Goal: Information Seeking & Learning: Learn about a topic

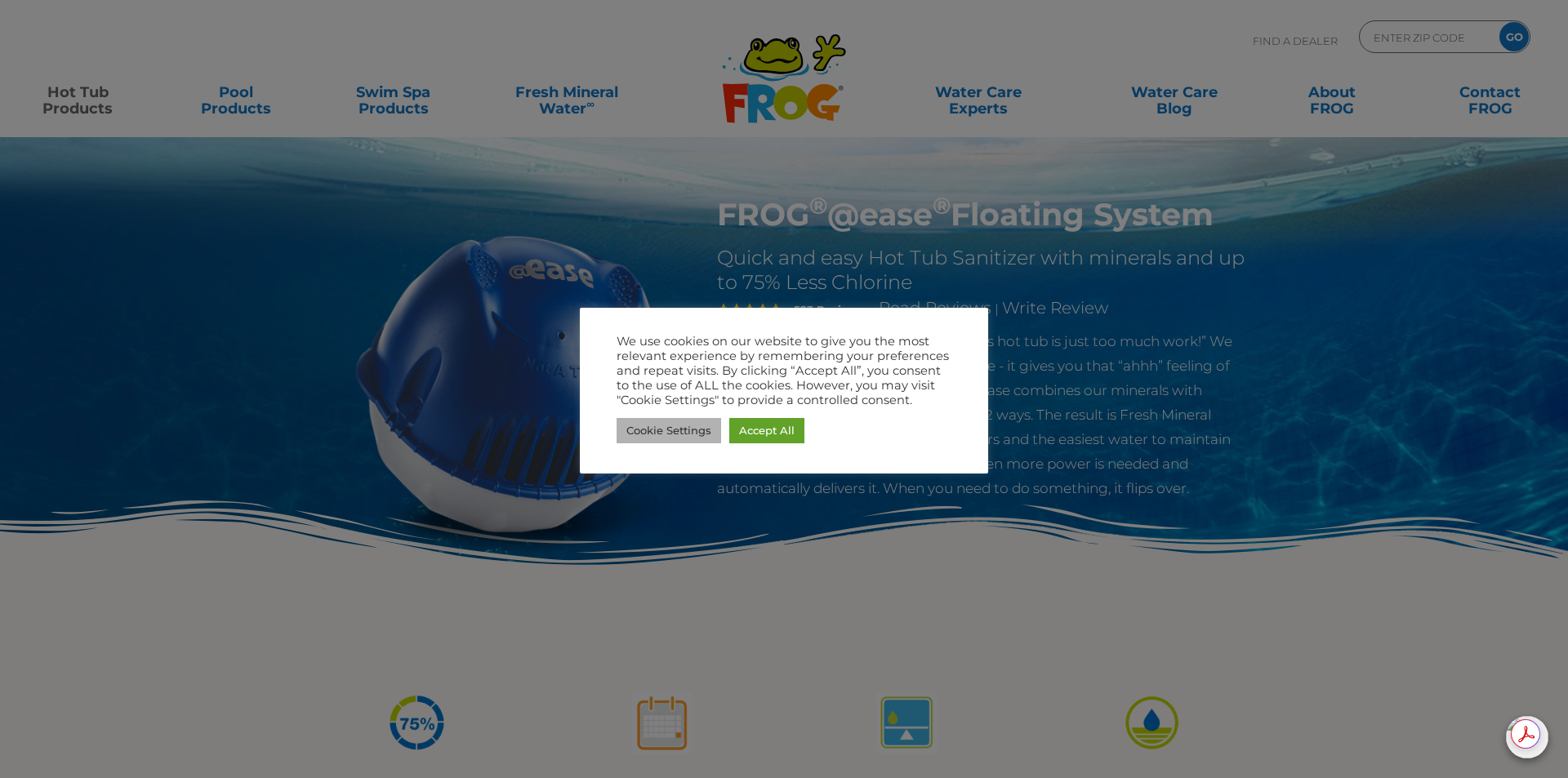
click at [647, 436] on link "Cookie Settings" at bounding box center [668, 430] width 105 height 25
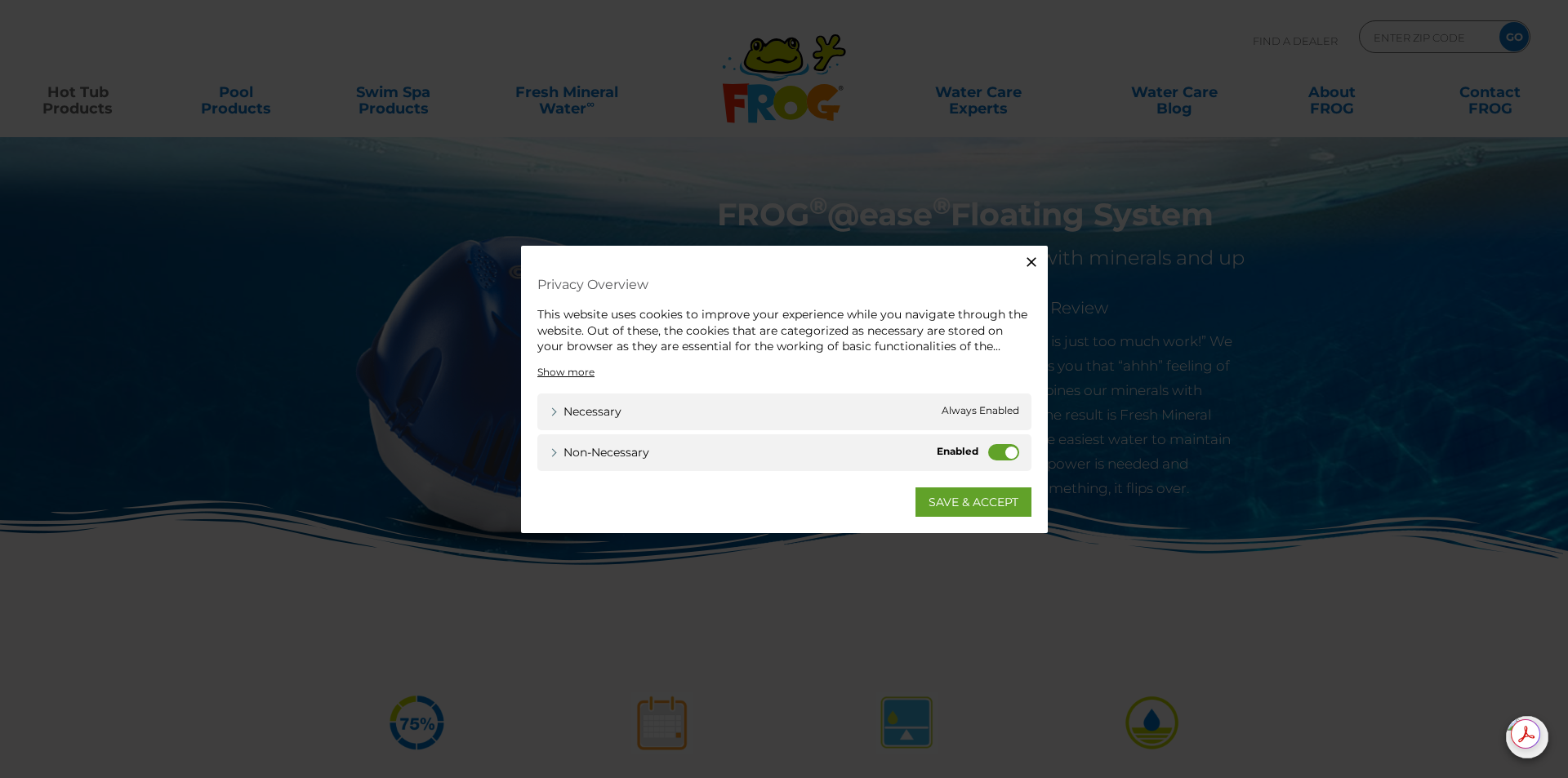
click at [997, 450] on label "Non-necessary" at bounding box center [1004, 451] width 31 height 16
click at [0, 0] on input "Non-necessary" at bounding box center [0, 0] width 0 height 0
click at [987, 505] on link "SAVE & ACCEPT" at bounding box center [974, 501] width 116 height 30
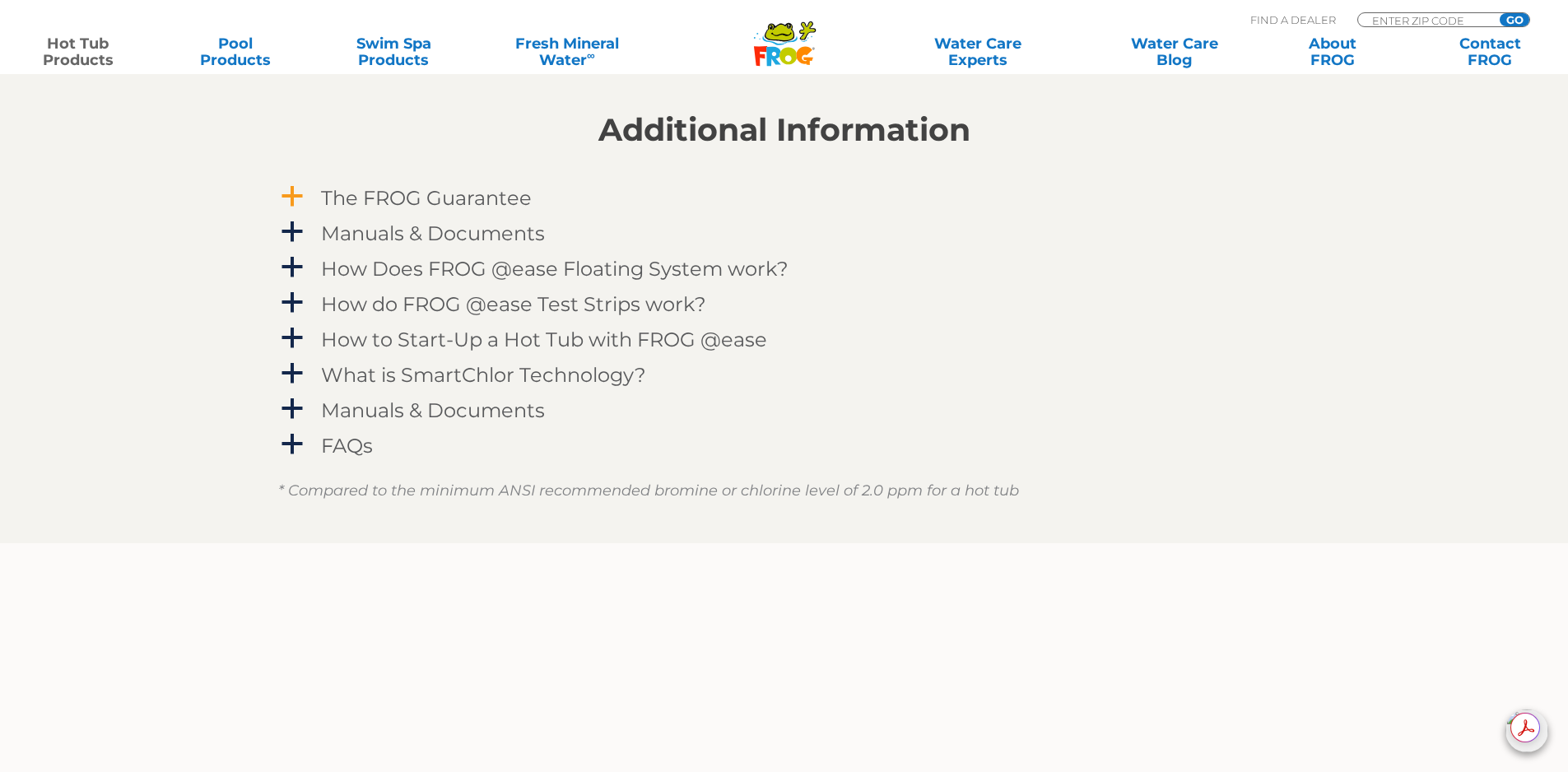
scroll to position [1729, 0]
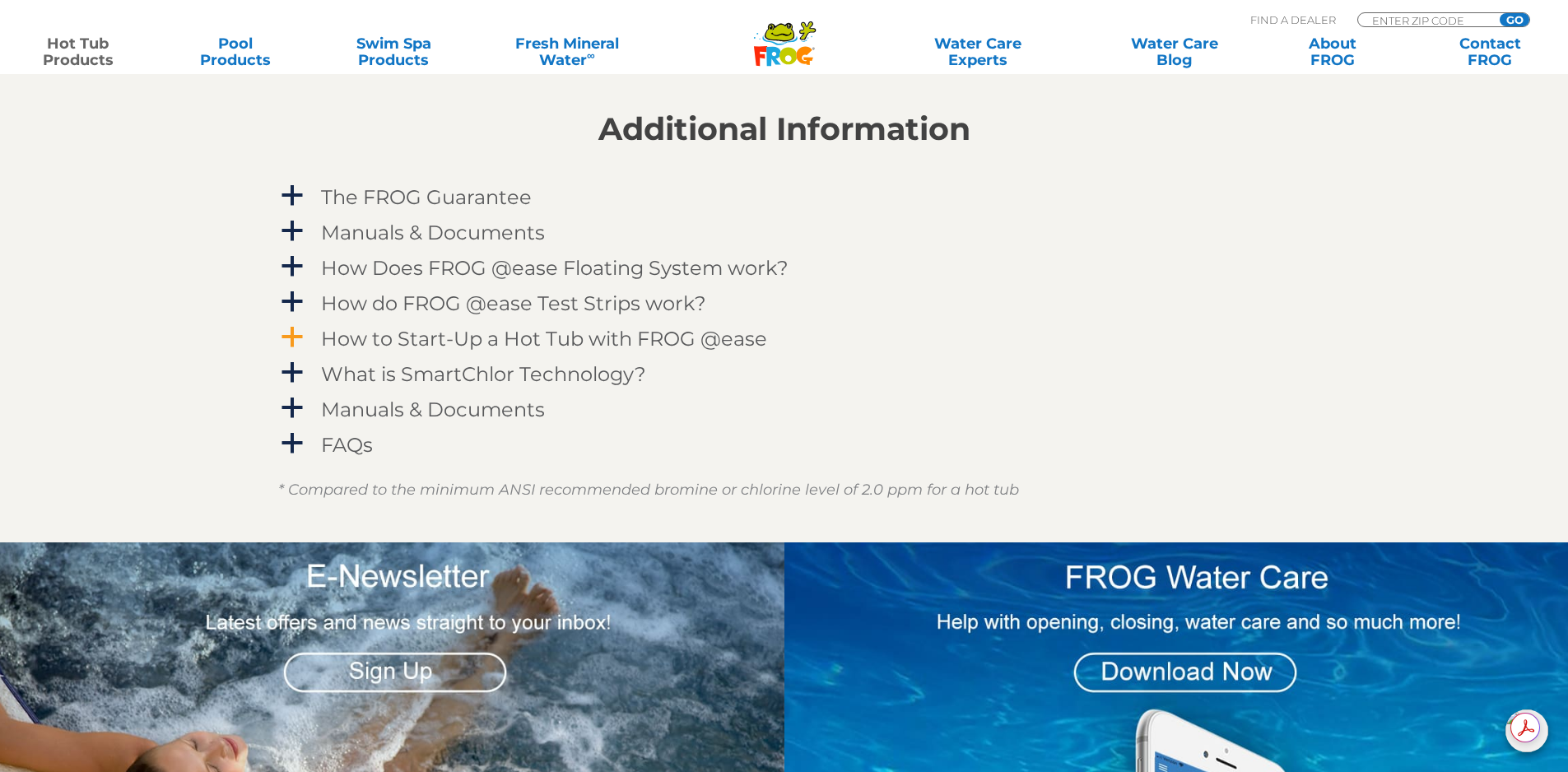
click at [432, 341] on h4 "How to Start-Up a Hot Tub with FROG @ease" at bounding box center [545, 338] width 447 height 22
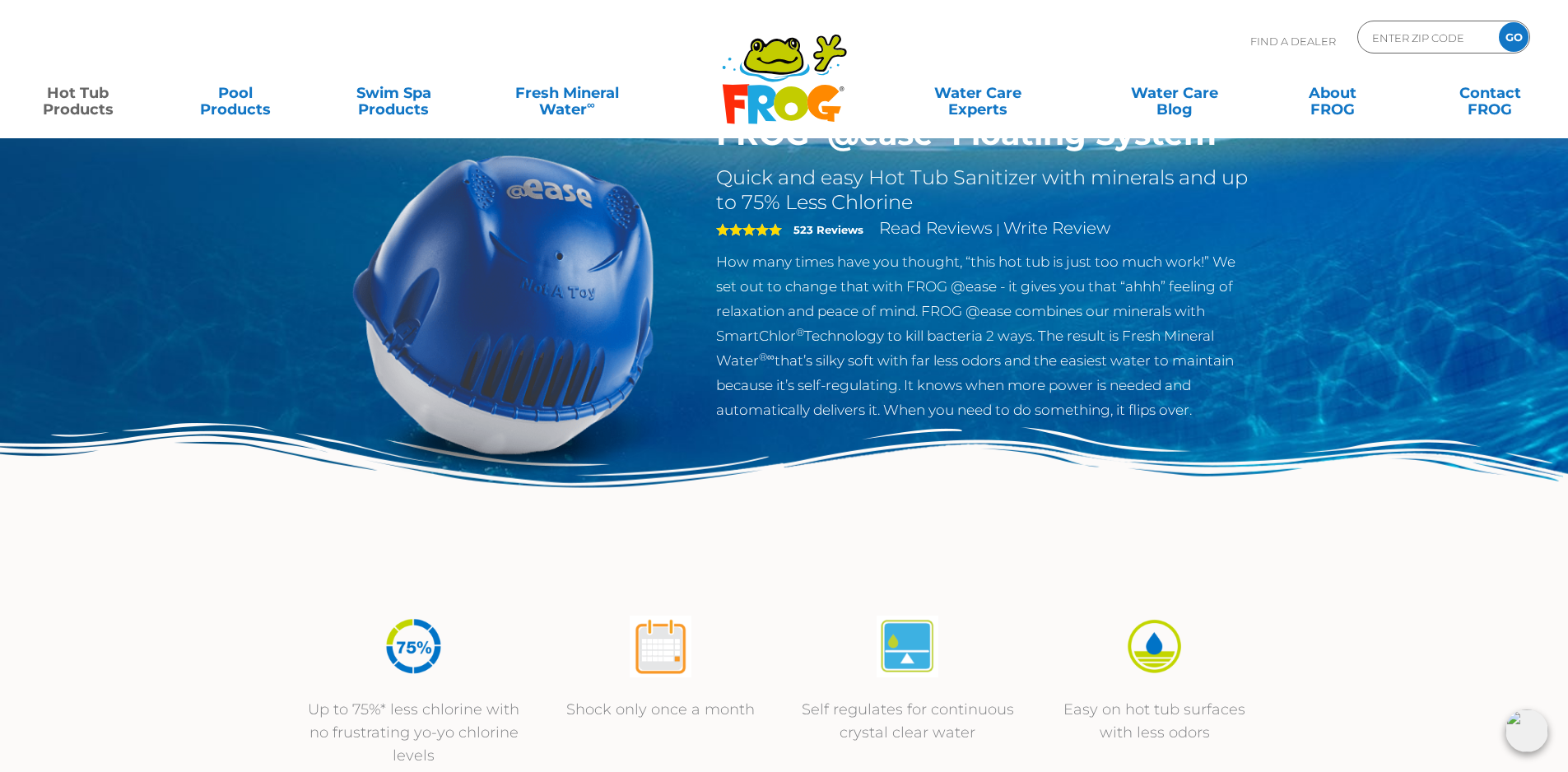
scroll to position [0, 0]
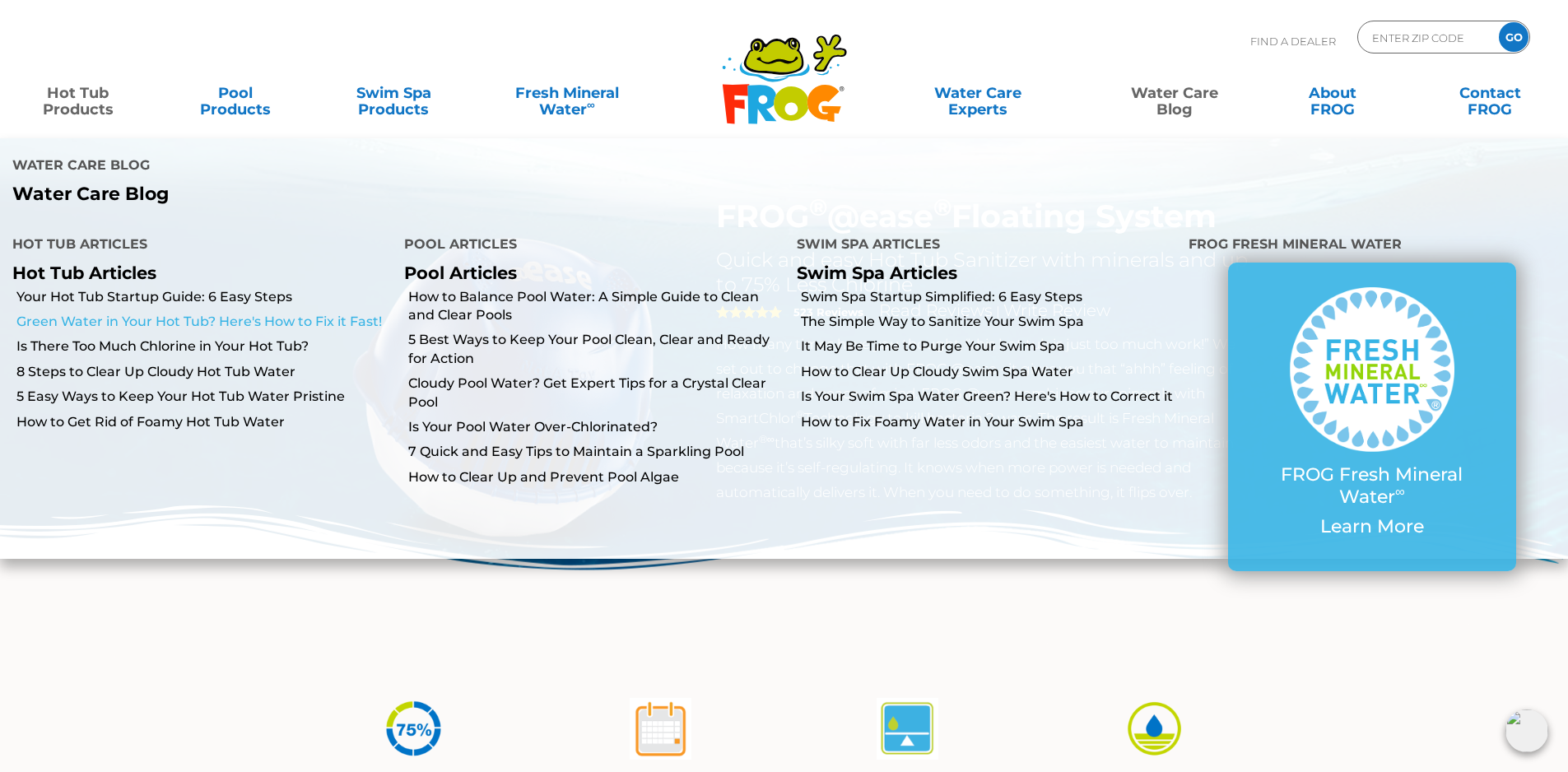
click at [371, 319] on link "Green Water in Your Hot Tub? Here's How to Fix it Fast!" at bounding box center [204, 321] width 376 height 18
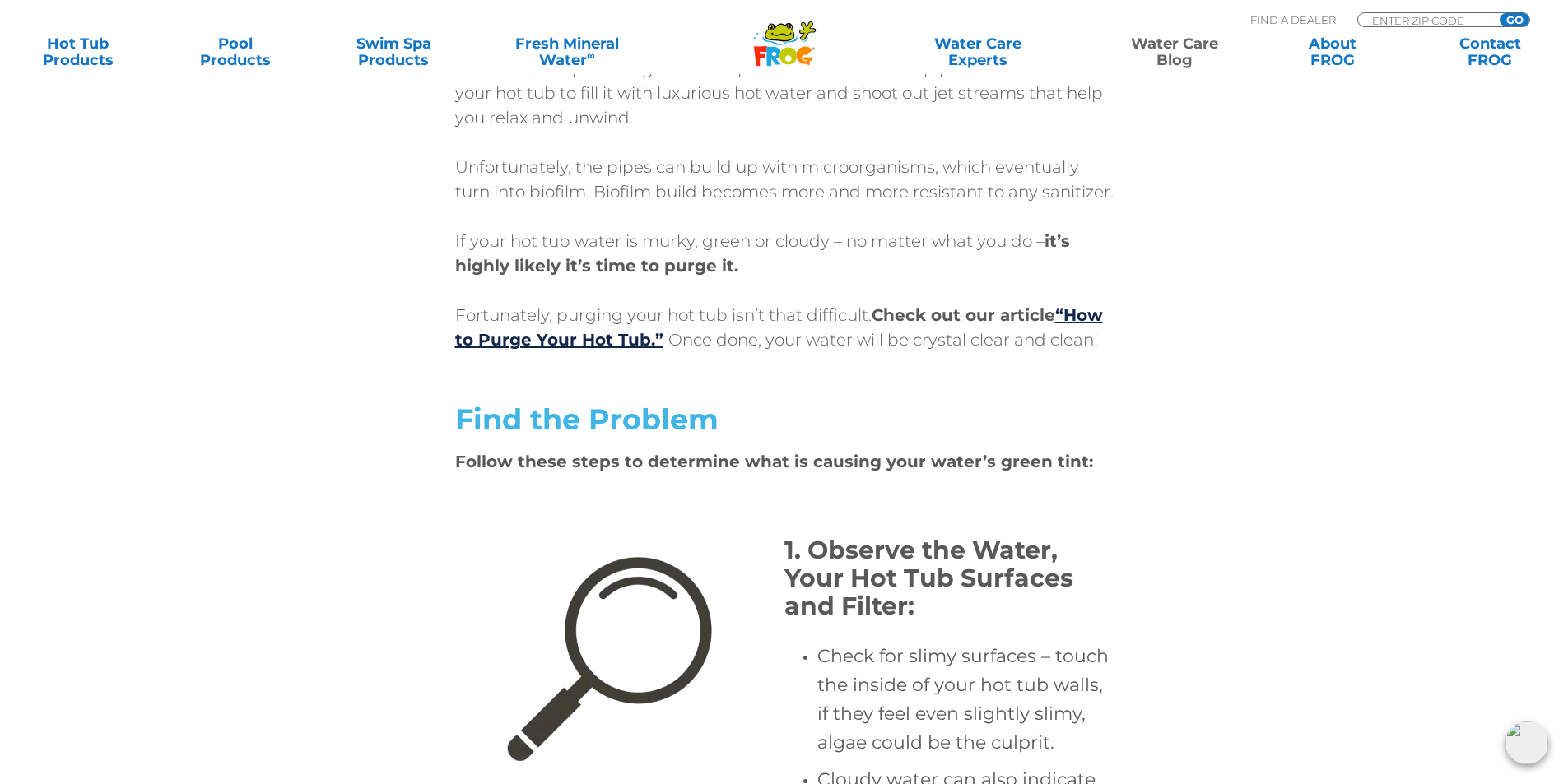
scroll to position [2962, 0]
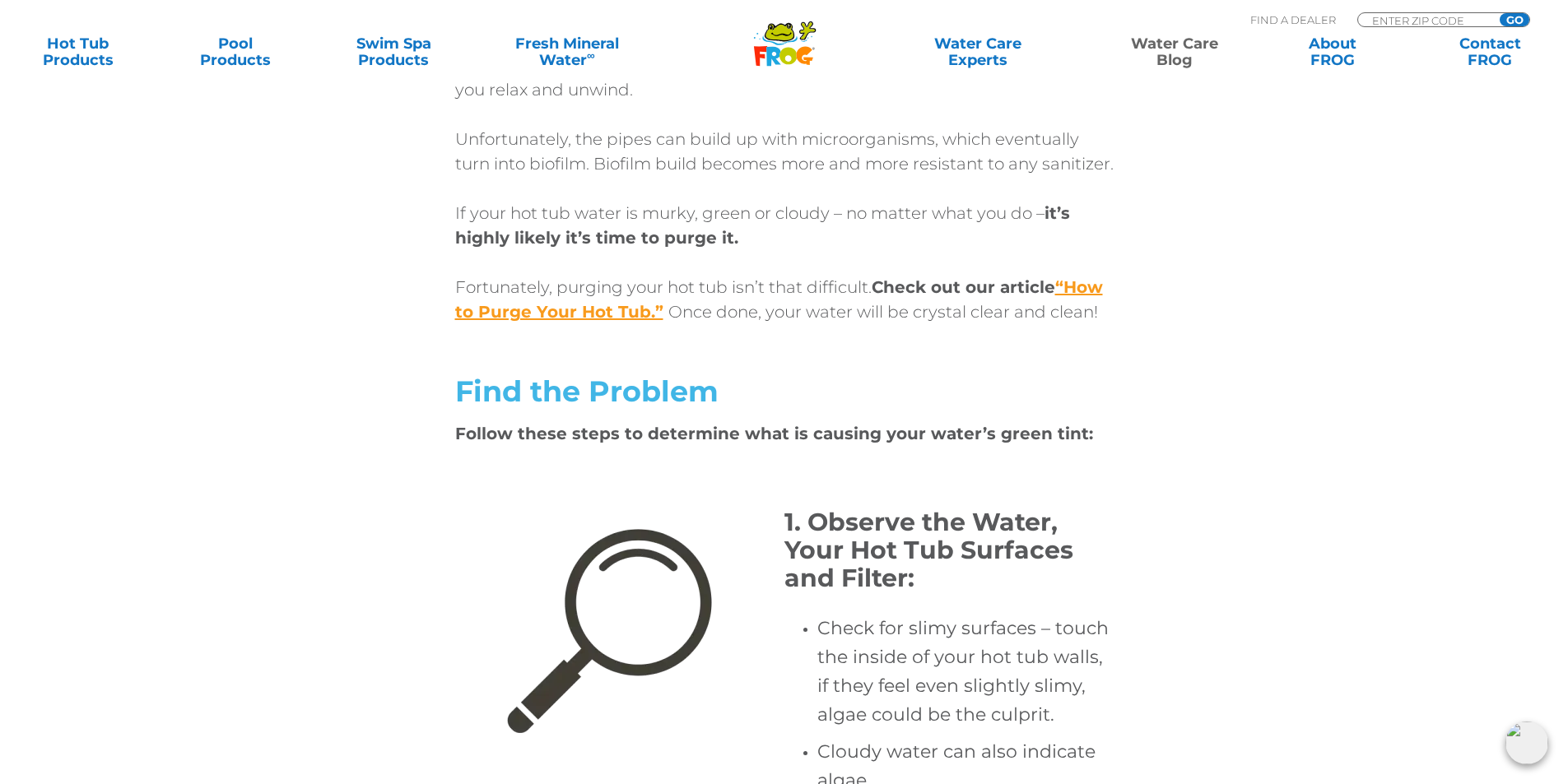
click at [1081, 310] on link "“How to Purge Your Hot Tub.”" at bounding box center [779, 300] width 648 height 45
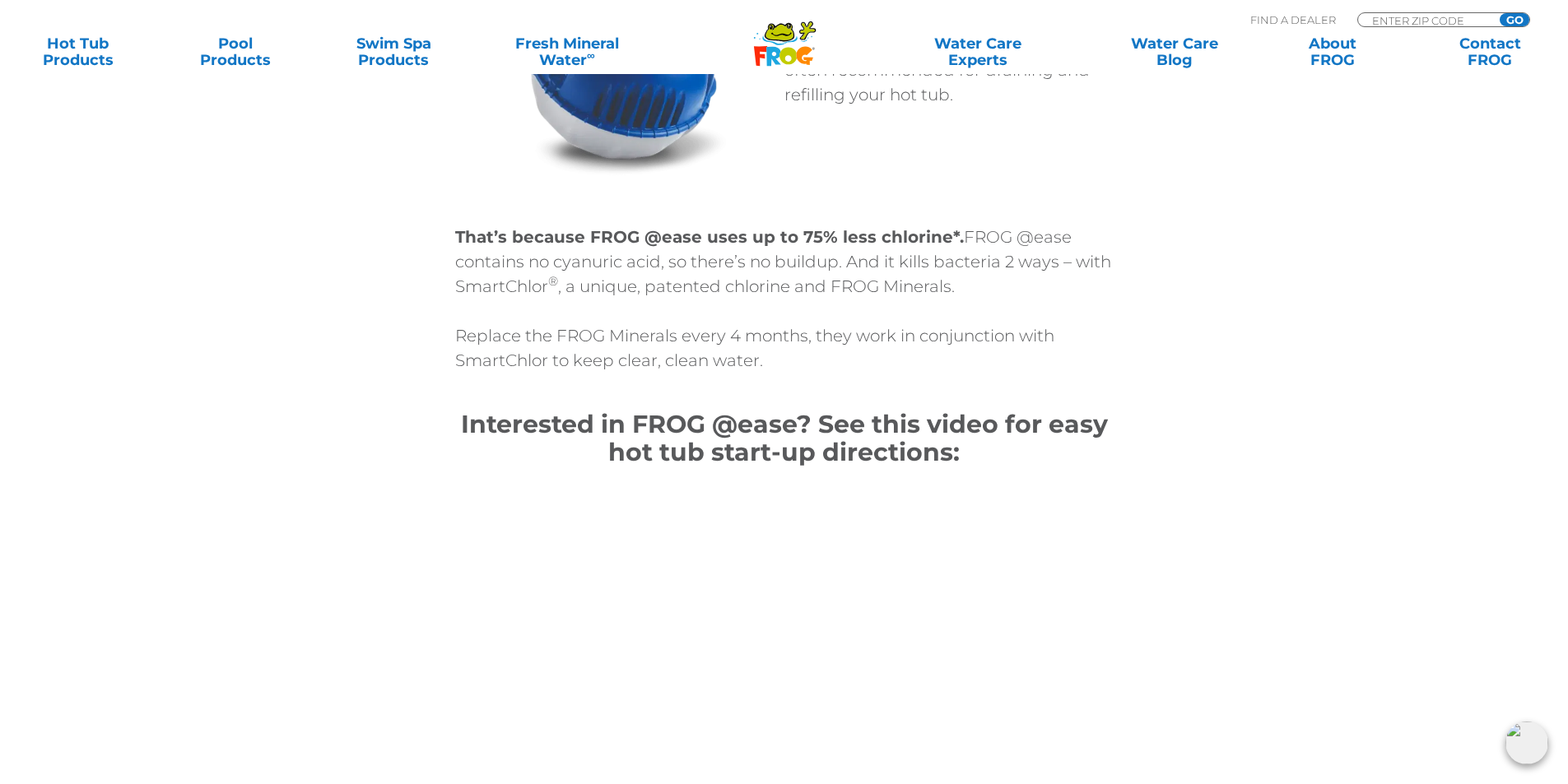
scroll to position [7075, 0]
